Goal: Transaction & Acquisition: Purchase product/service

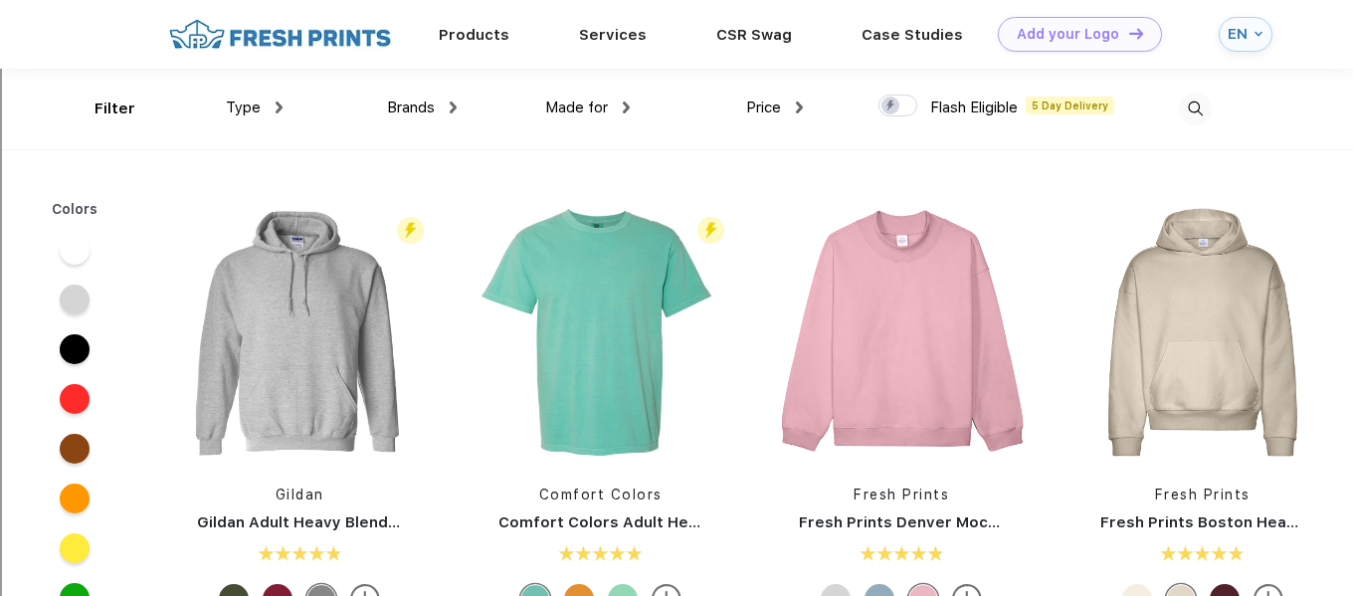
click at [1193, 116] on img at bounding box center [1195, 109] width 33 height 33
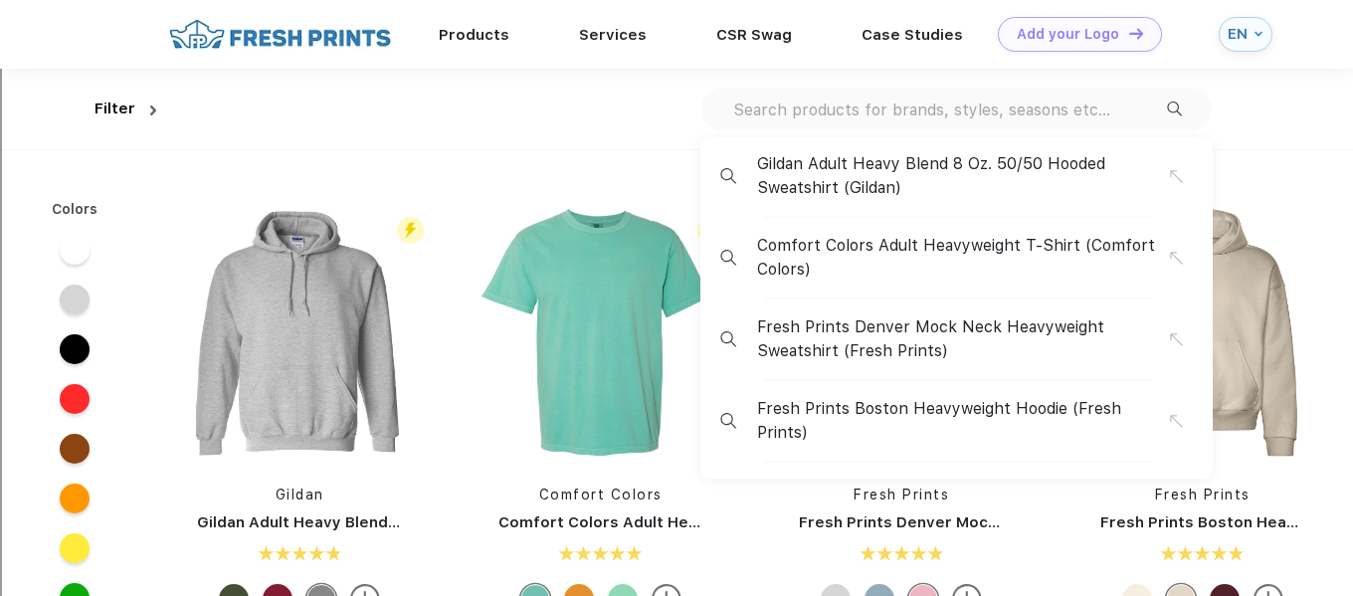
click at [1003, 104] on input "text" at bounding box center [949, 110] width 436 height 22
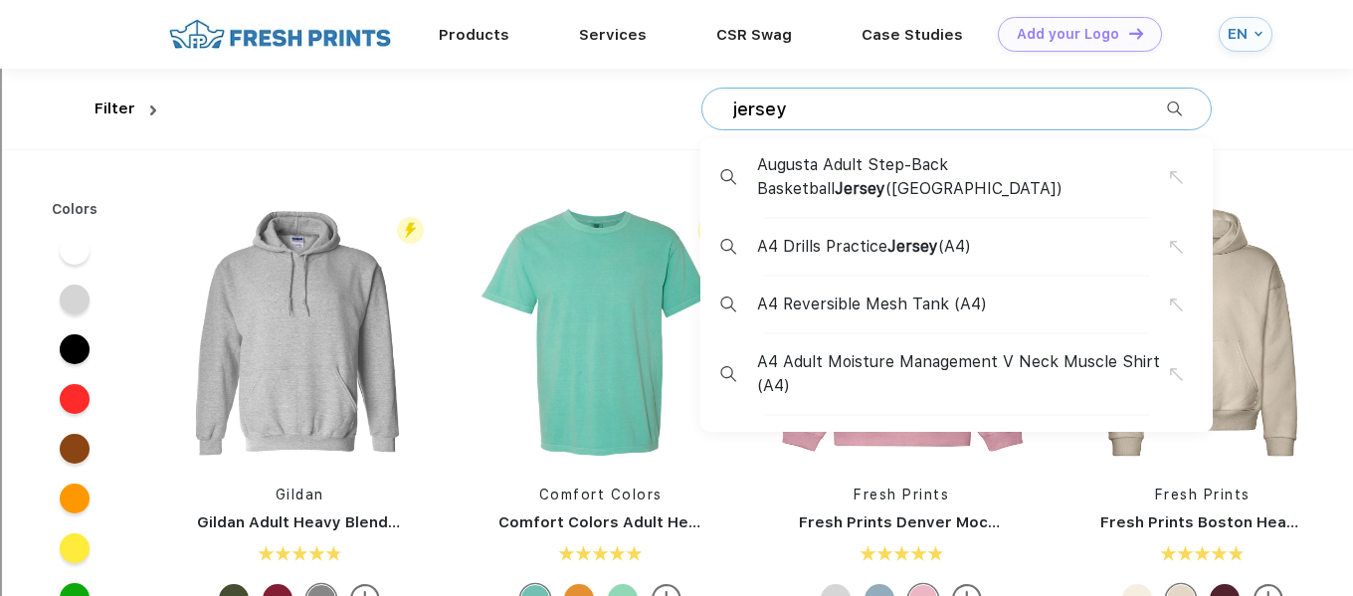
type input "jersey"
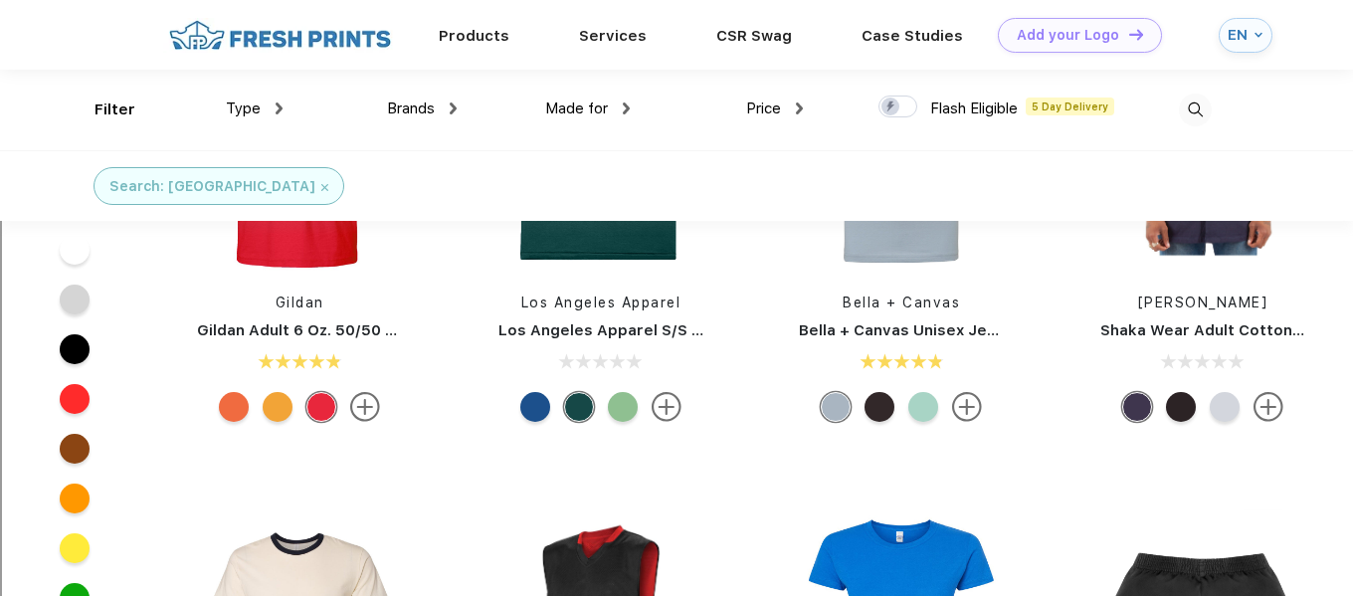
scroll to position [287, 0]
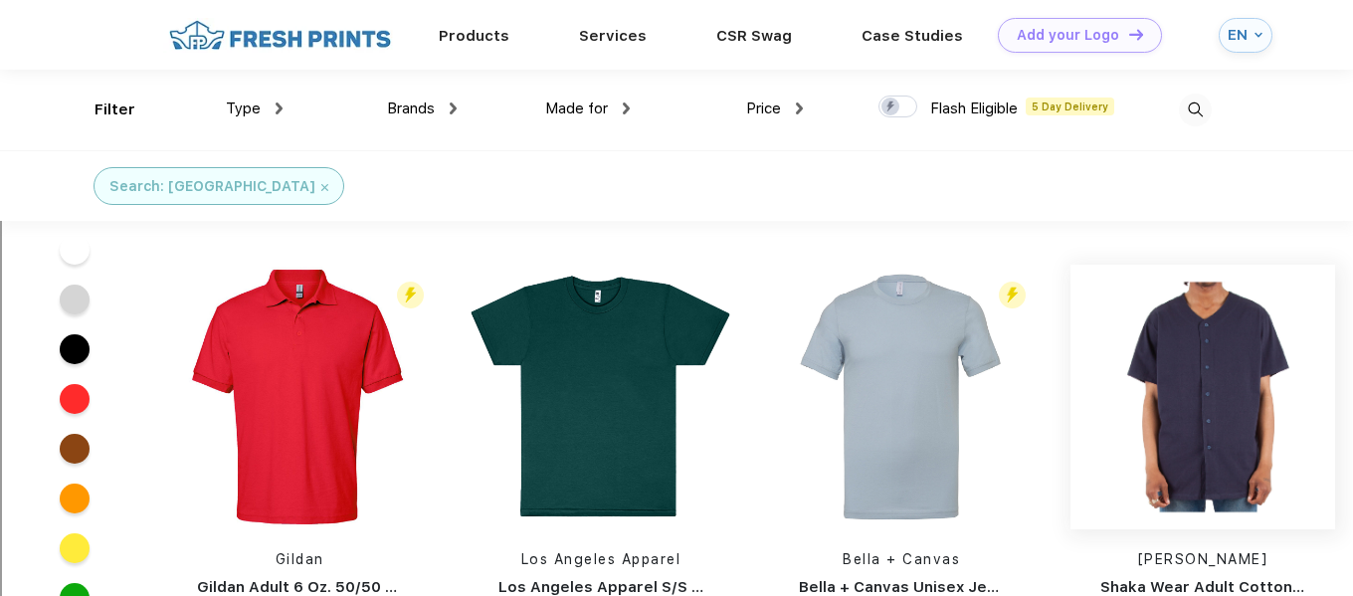
click at [1189, 356] on img at bounding box center [1203, 397] width 265 height 265
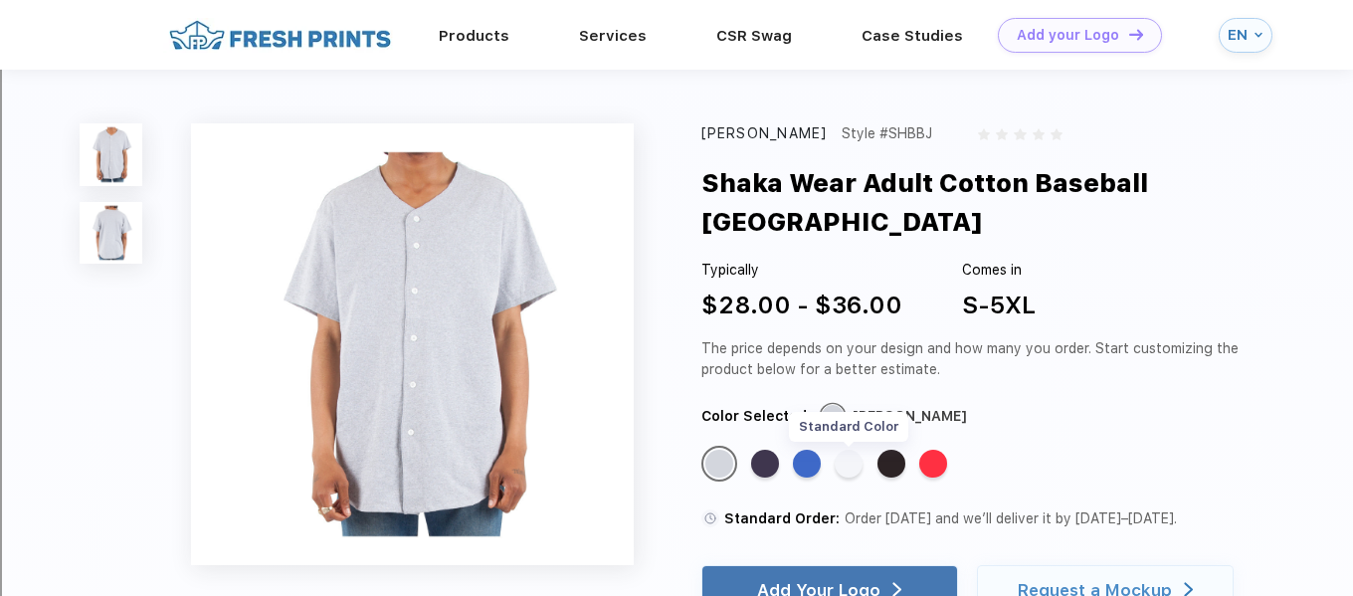
click at [858, 450] on div "Standard Color" at bounding box center [849, 464] width 28 height 28
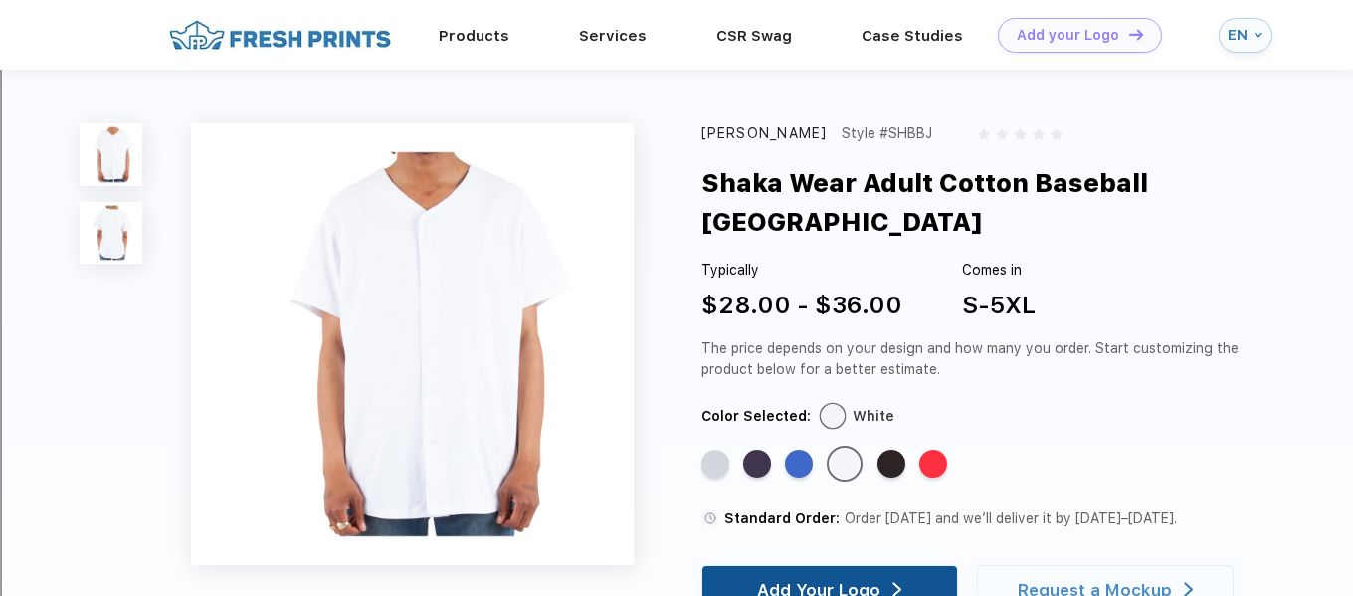
click at [844, 580] on div "Add Your Logo" at bounding box center [818, 590] width 123 height 20
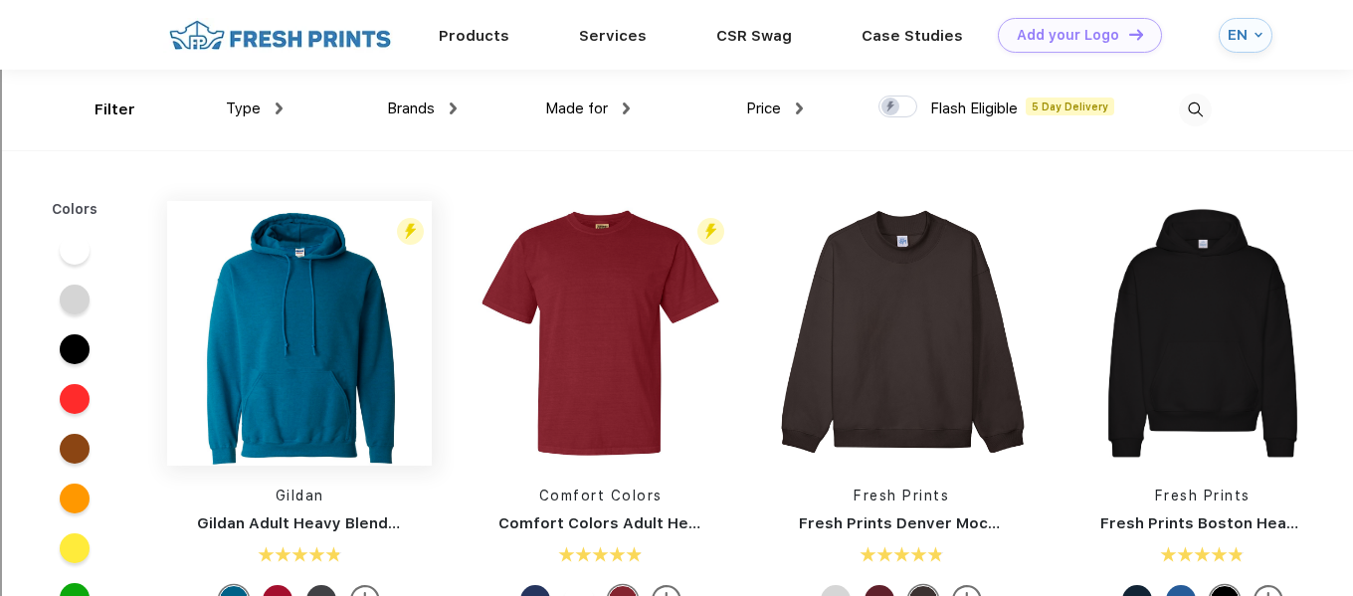
click at [355, 366] on img at bounding box center [299, 333] width 265 height 265
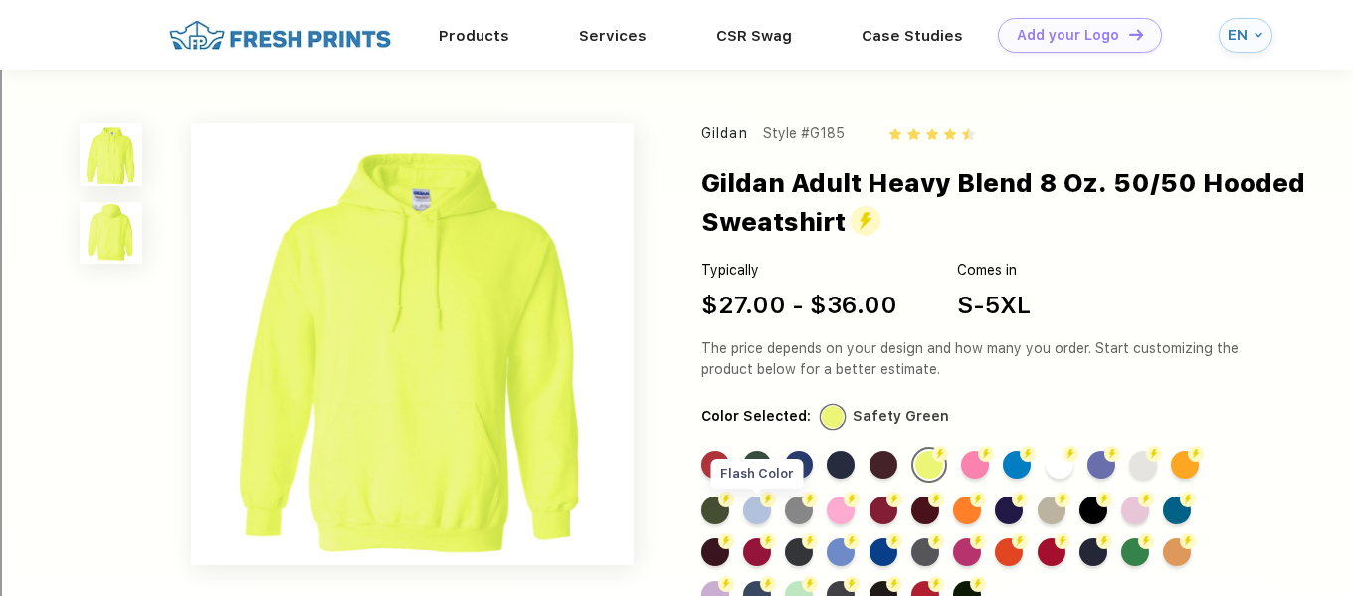
click at [763, 506] on img at bounding box center [768, 500] width 16 height 16
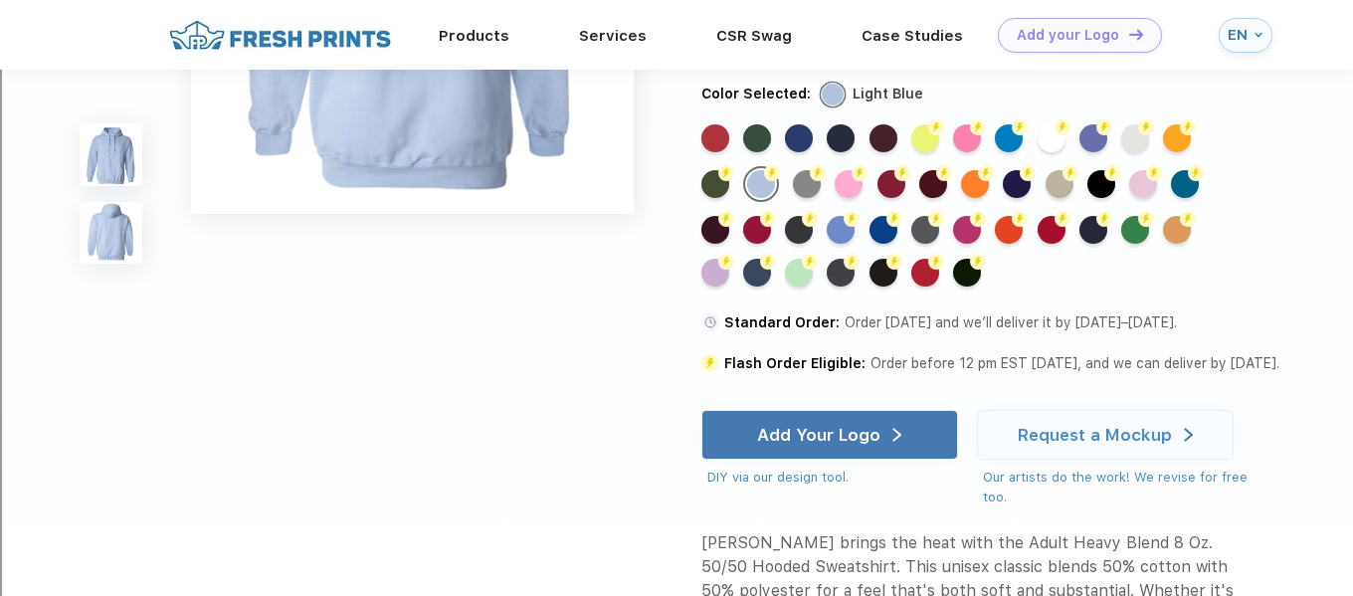
scroll to position [807, 0]
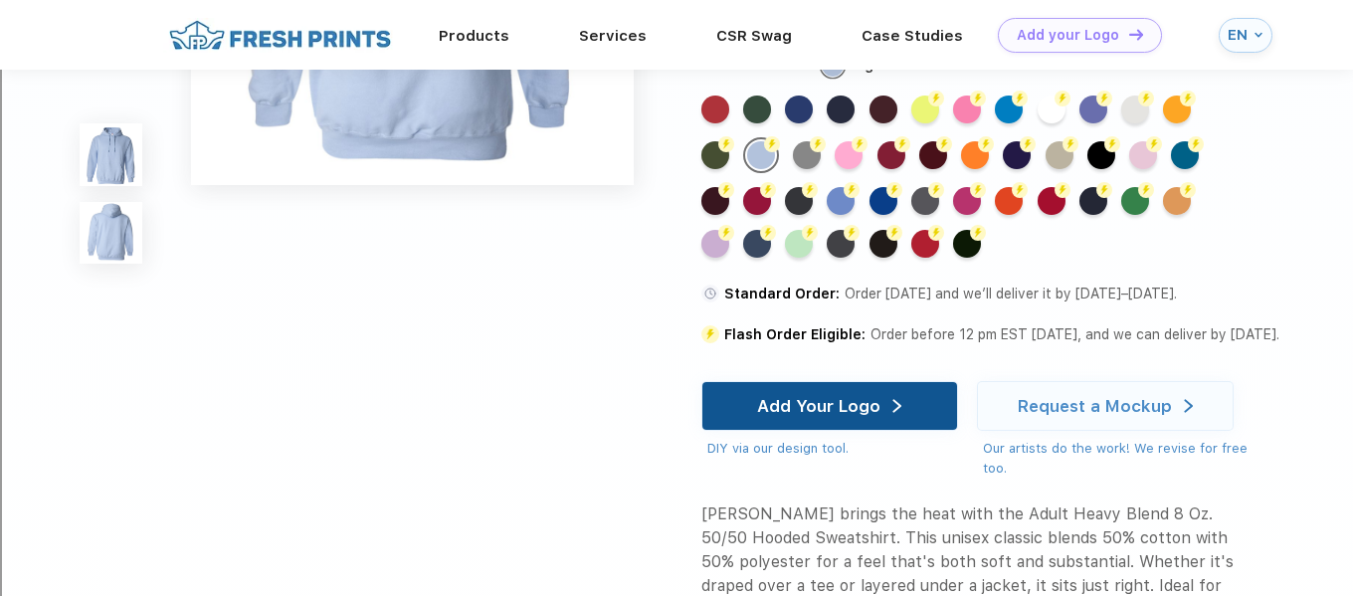
click at [844, 404] on div "Add Your Logo" at bounding box center [818, 406] width 123 height 20
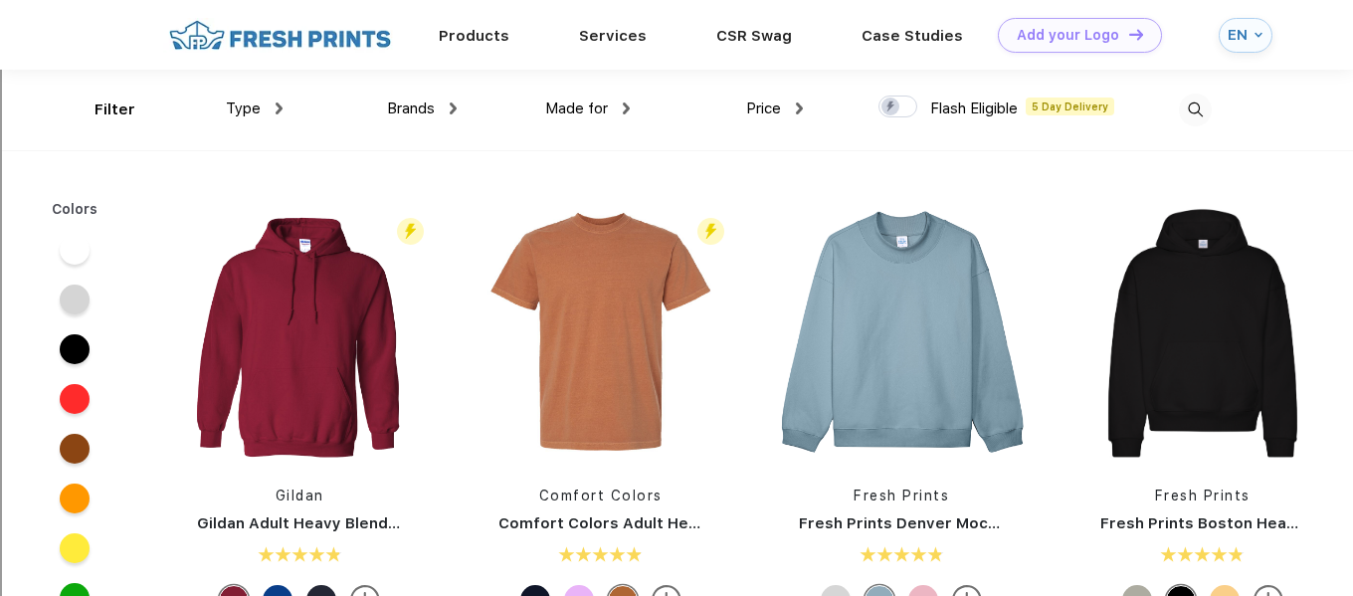
click at [280, 105] on img at bounding box center [279, 108] width 7 height 12
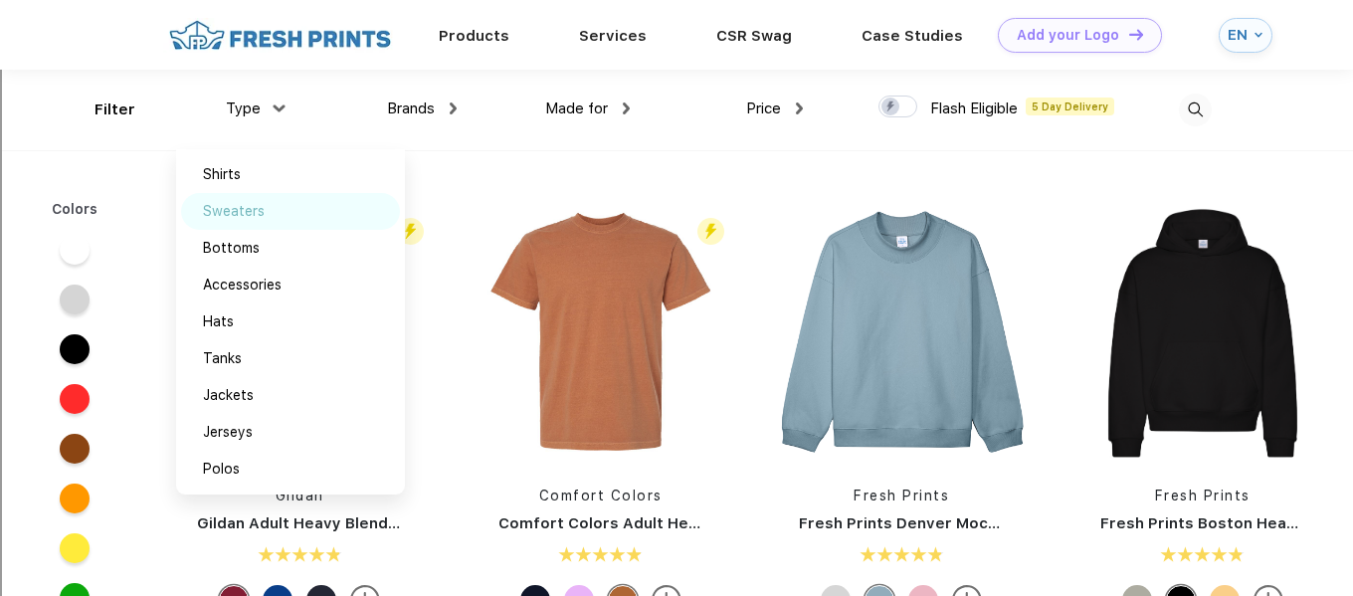
click at [257, 206] on div "Sweaters" at bounding box center [234, 211] width 62 height 21
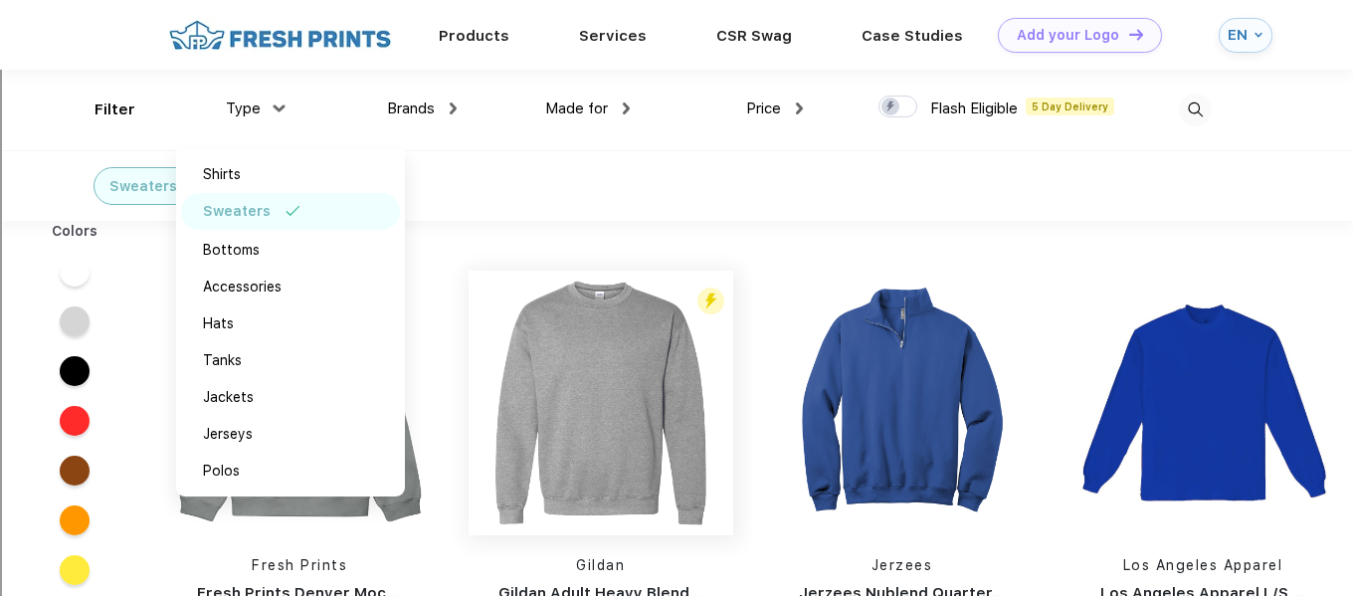
click at [596, 386] on img at bounding box center [601, 403] width 265 height 265
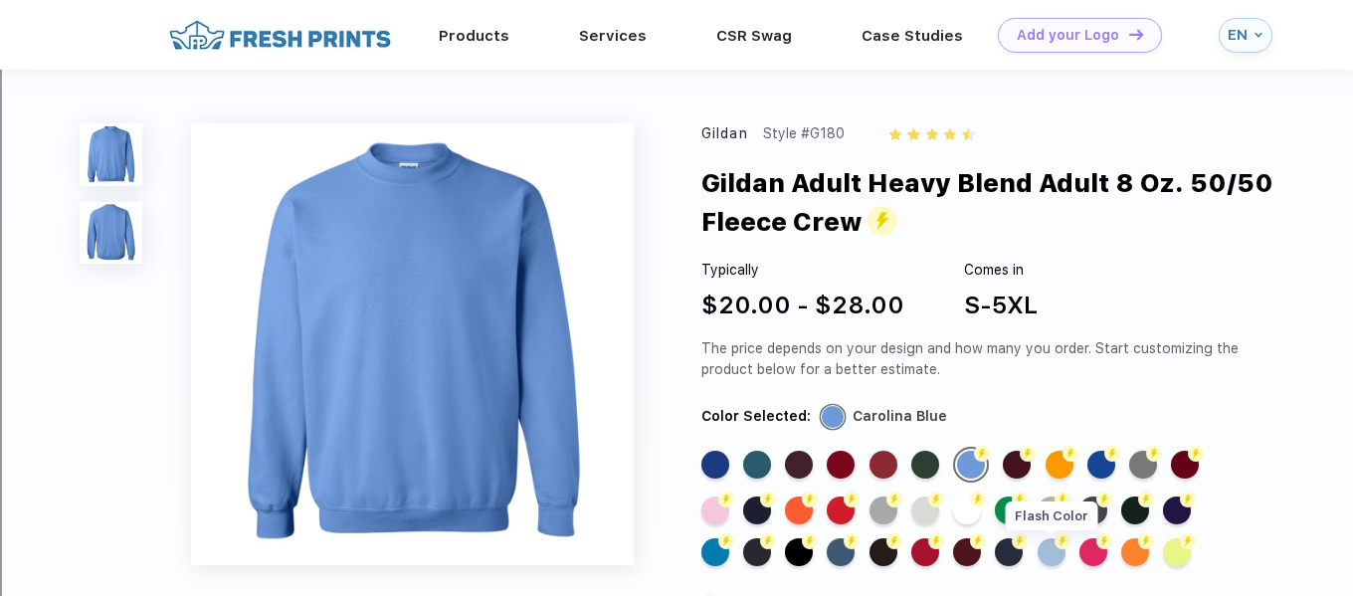
click at [1054, 562] on div "Flash Color" at bounding box center [1052, 552] width 28 height 28
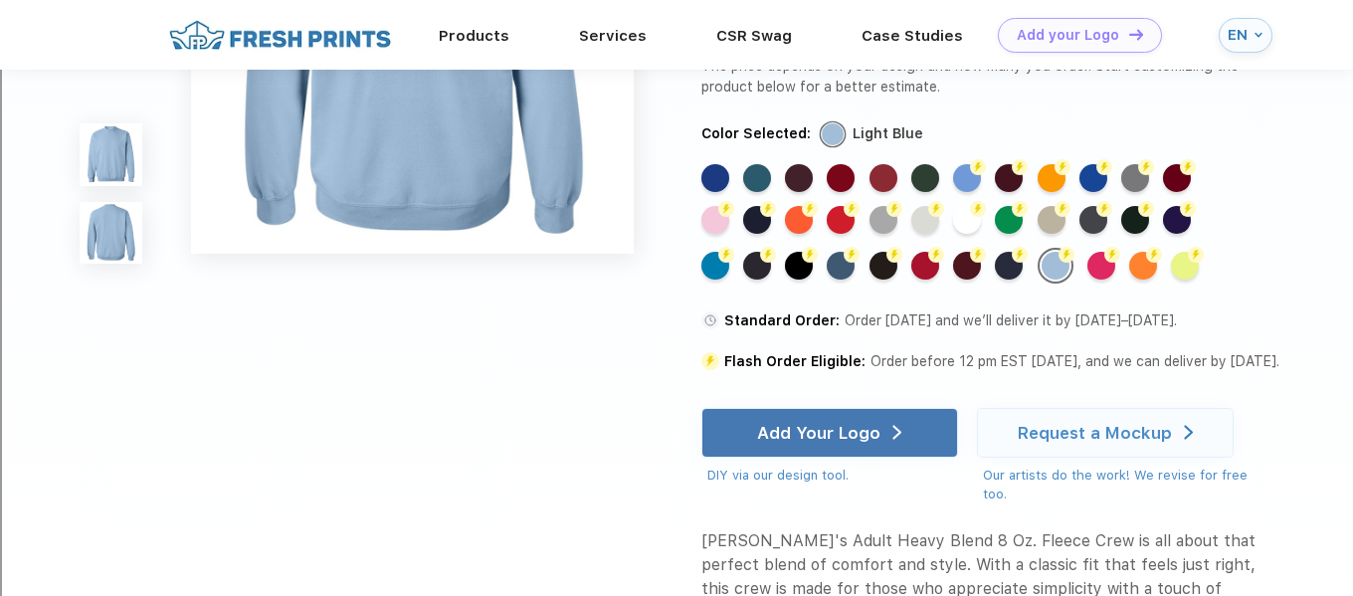
scroll to position [746, 0]
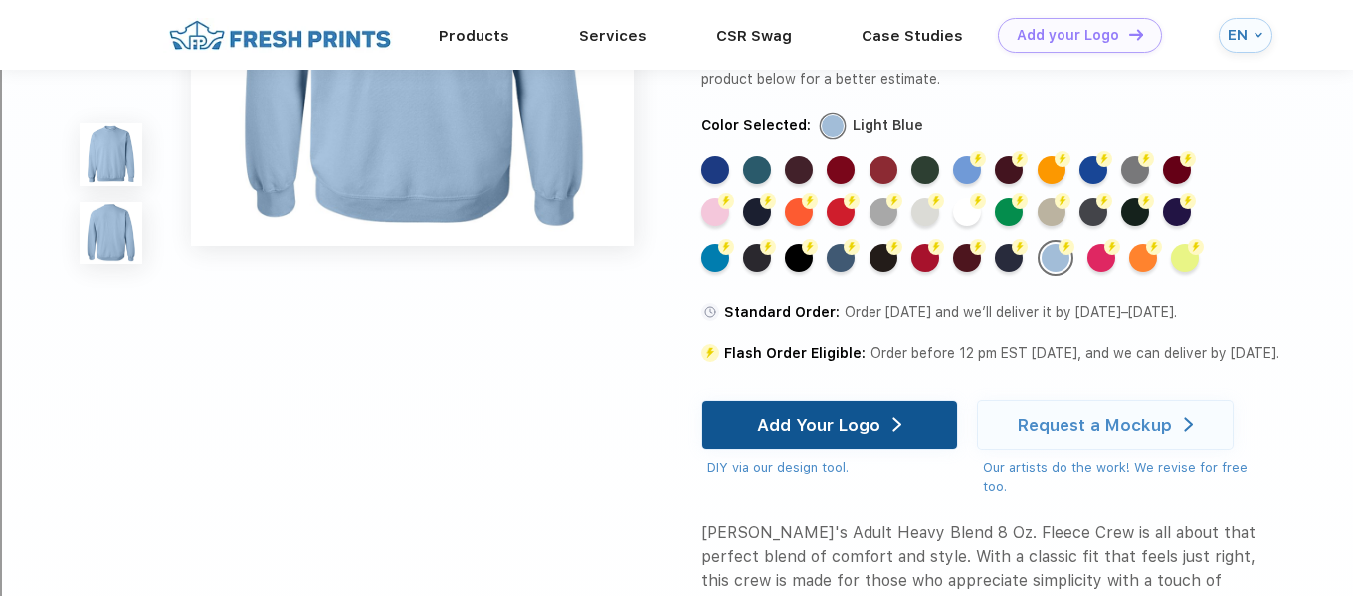
click at [794, 415] on div "Add Your Logo" at bounding box center [818, 425] width 123 height 20
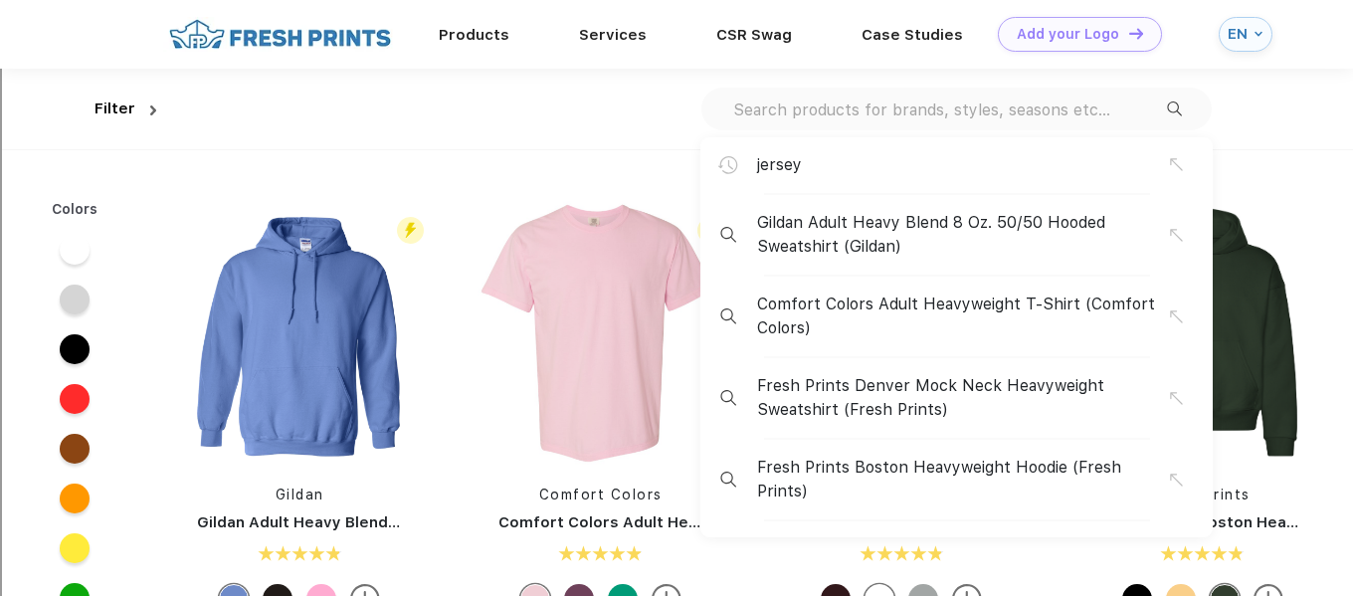
click at [1006, 166] on div "jersey" at bounding box center [963, 165] width 413 height 24
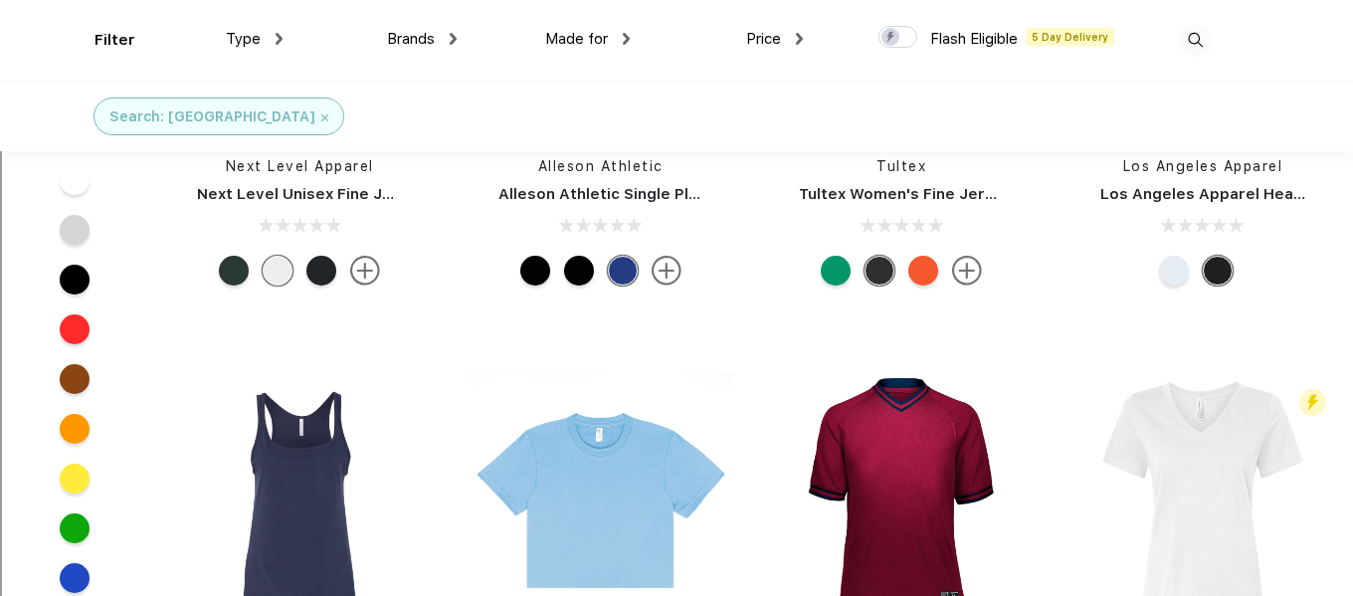
scroll to position [1516, 0]
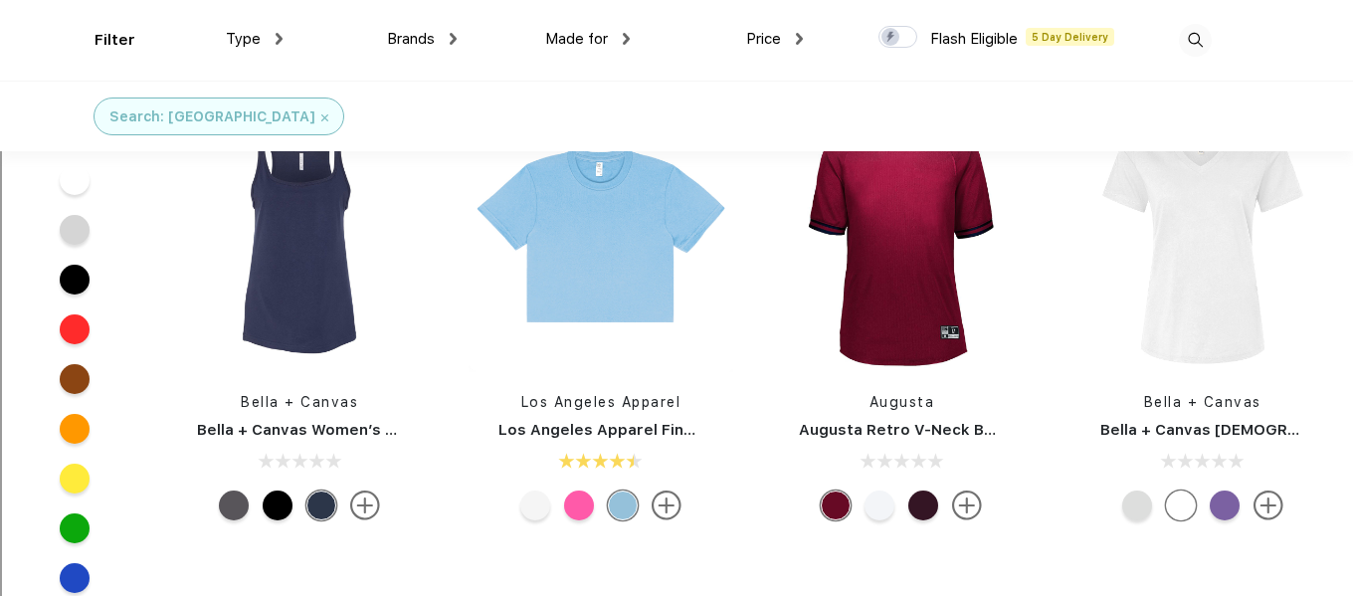
click at [529, 504] on div at bounding box center [535, 506] width 30 height 30
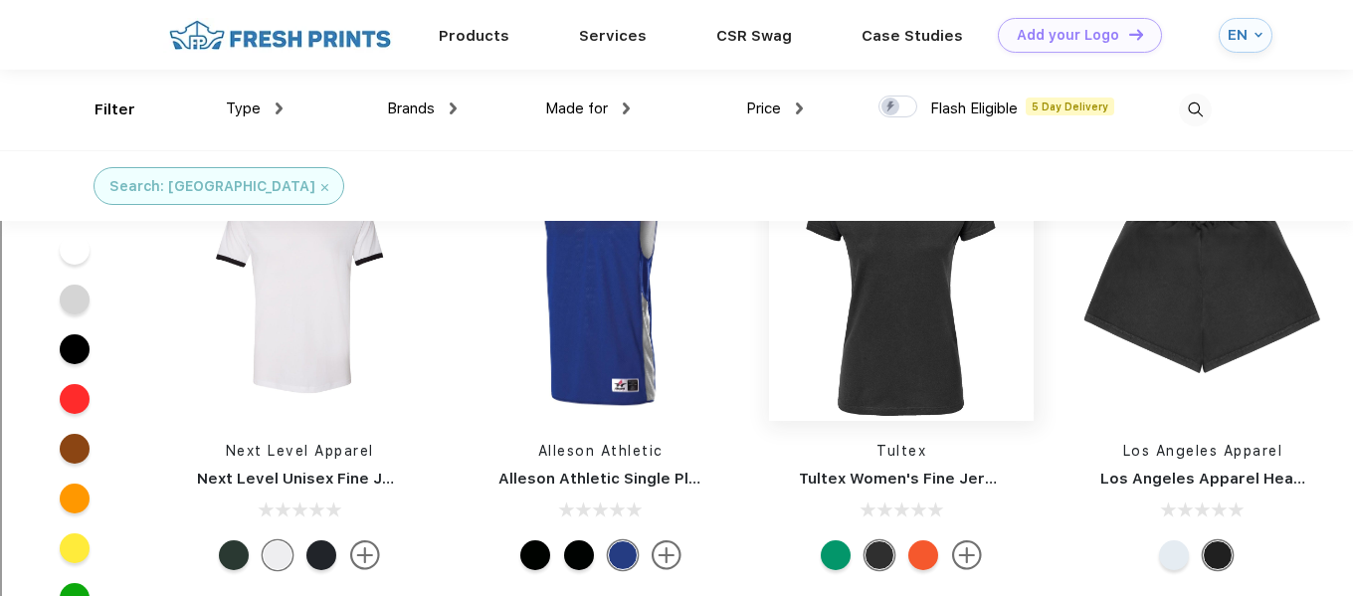
scroll to position [896, 0]
click at [287, 348] on img at bounding box center [299, 289] width 265 height 265
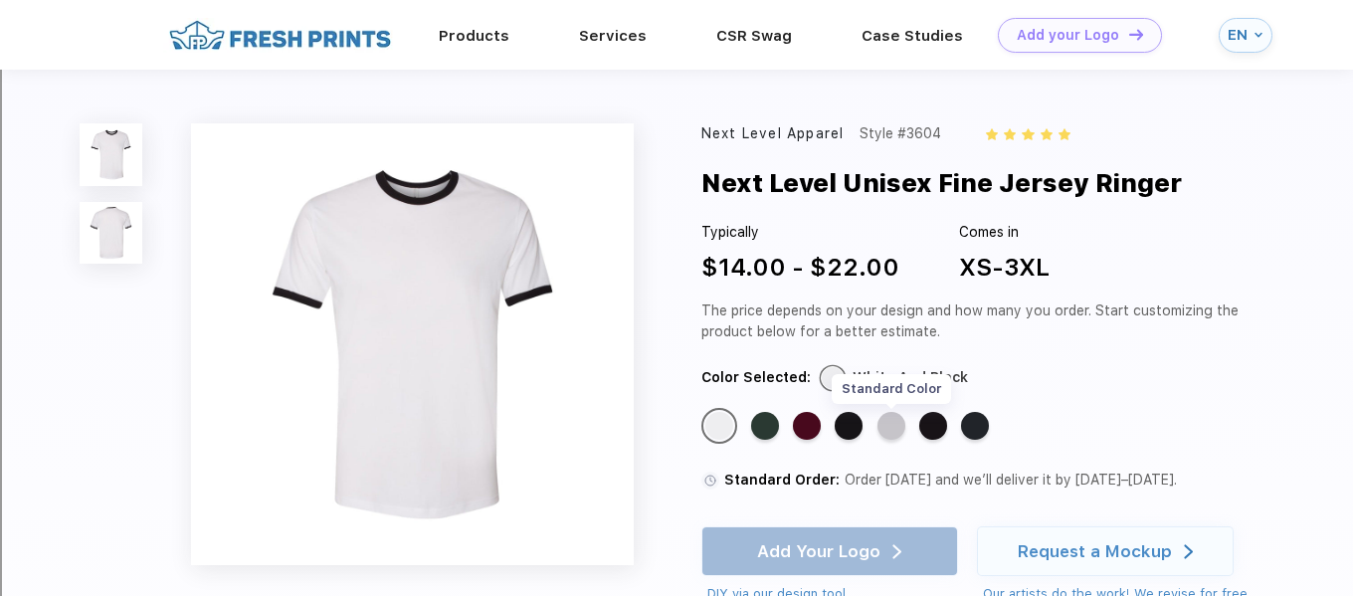
click at [898, 427] on div "Standard Color" at bounding box center [892, 426] width 28 height 28
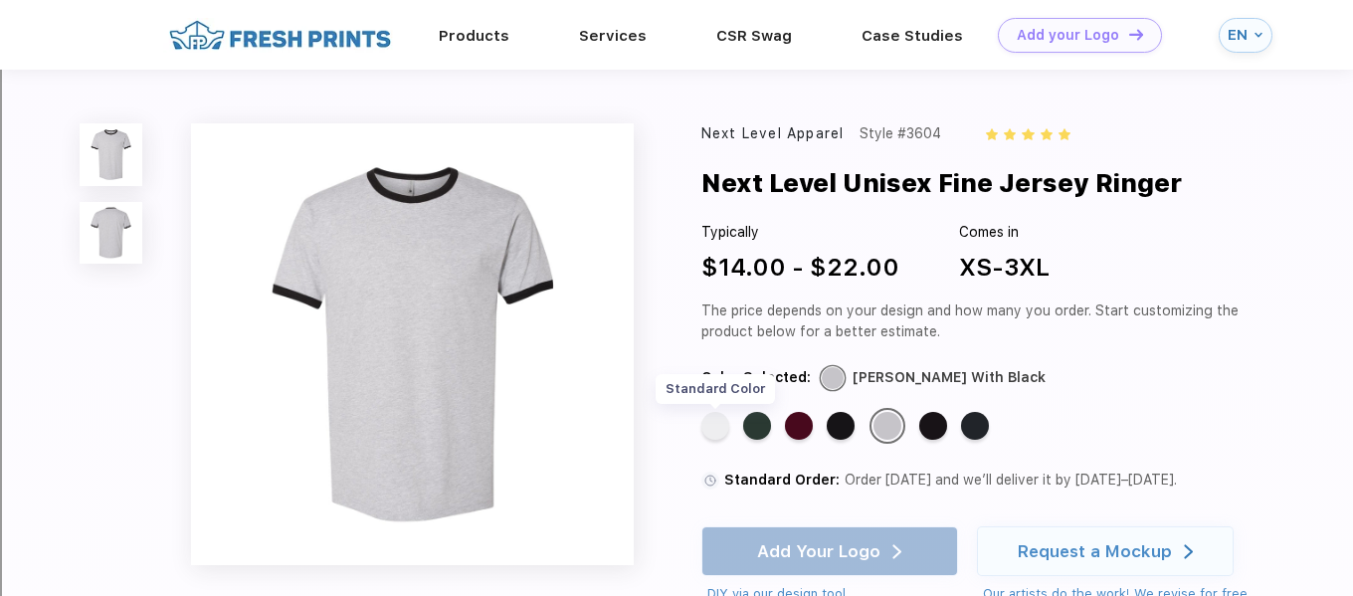
click at [706, 424] on div "Standard Color" at bounding box center [716, 426] width 28 height 28
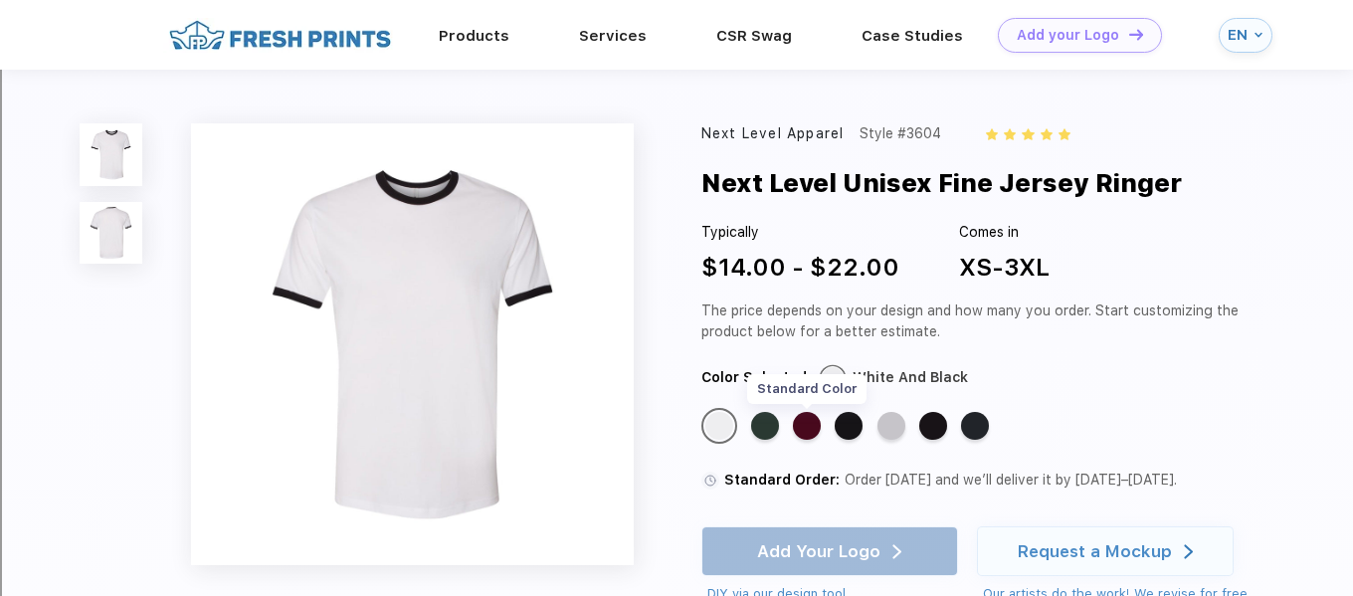
click at [799, 425] on div "Standard Color" at bounding box center [807, 426] width 28 height 28
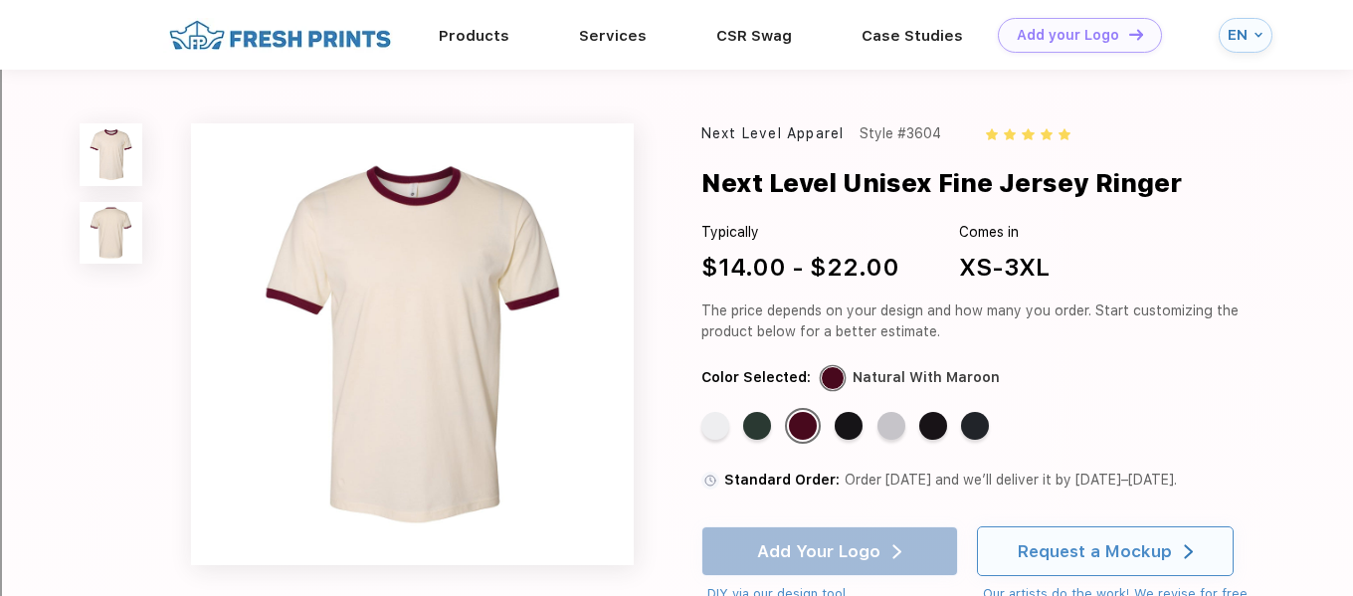
click at [1120, 558] on div "Request a Mockup" at bounding box center [1095, 551] width 154 height 20
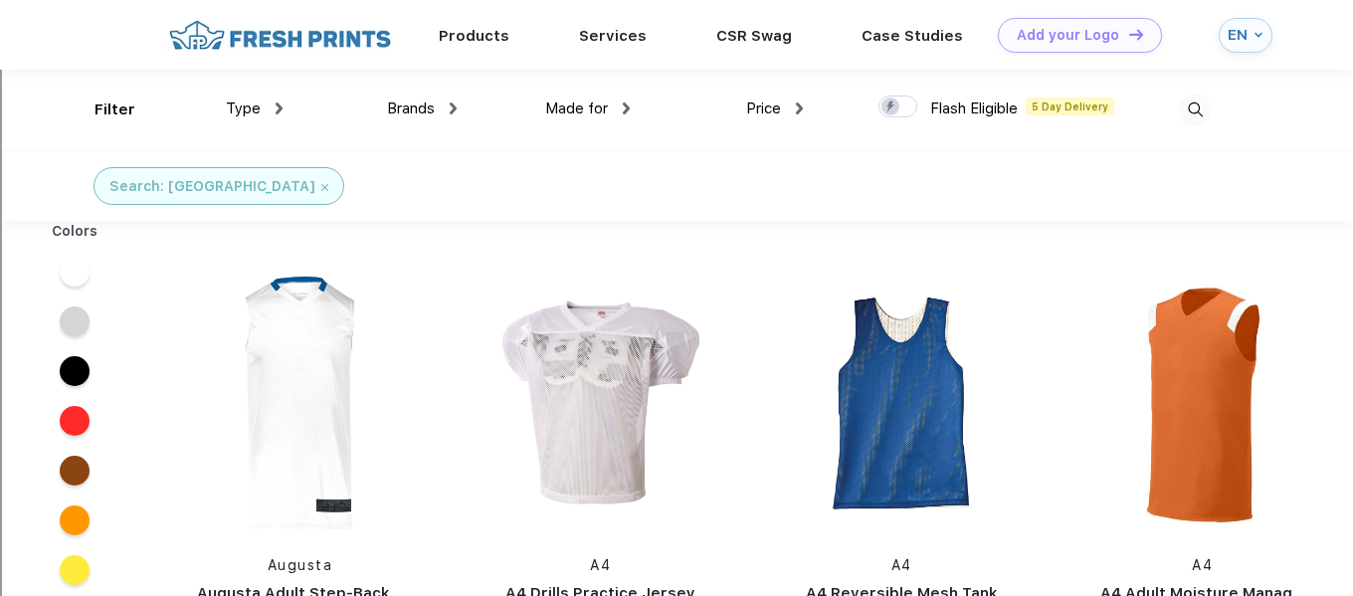
scroll to position [13, 0]
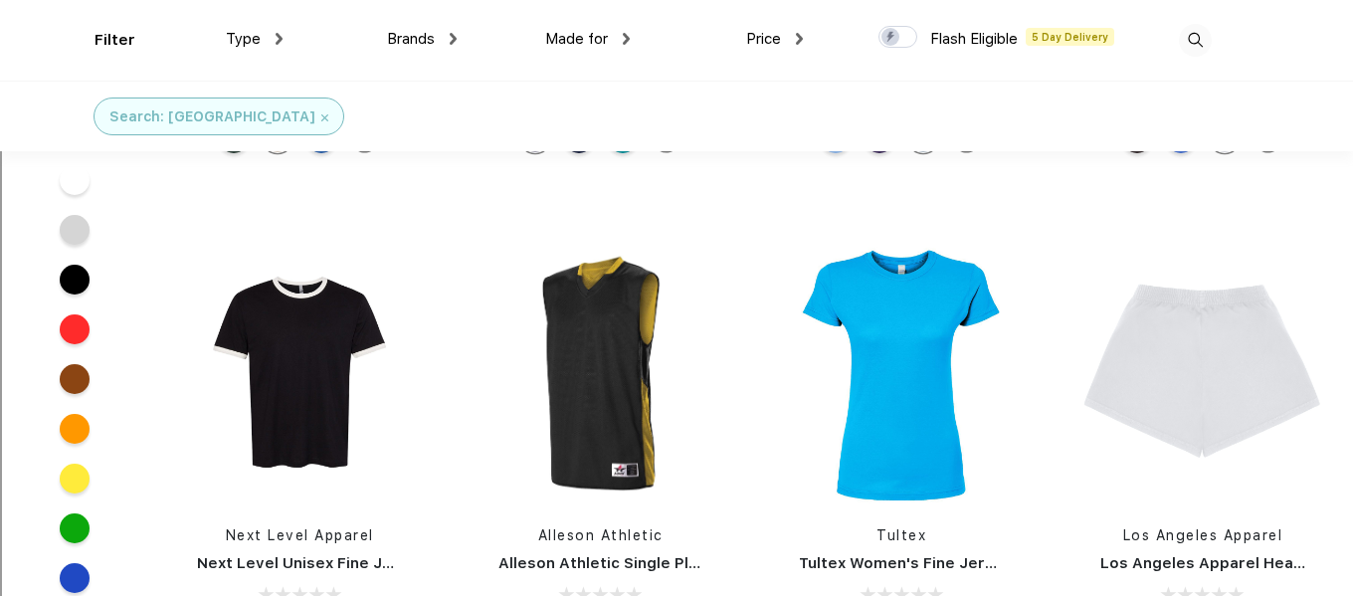
click at [559, 337] on img at bounding box center [601, 373] width 265 height 265
